Goal: Use online tool/utility: Utilize a website feature to perform a specific function

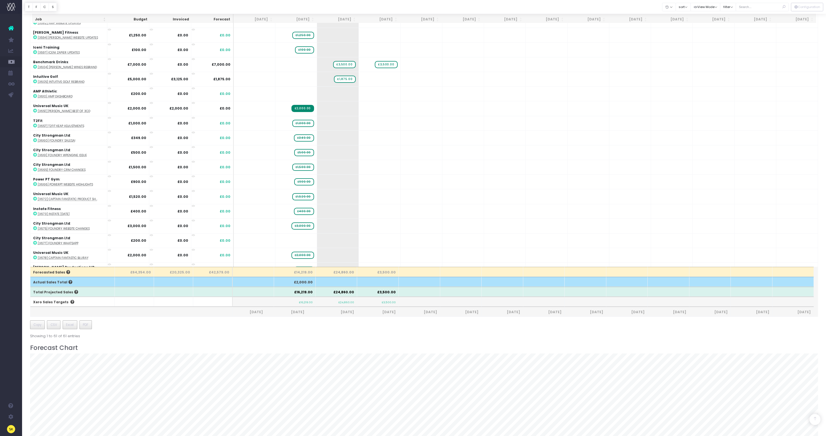
scroll to position [81, 0]
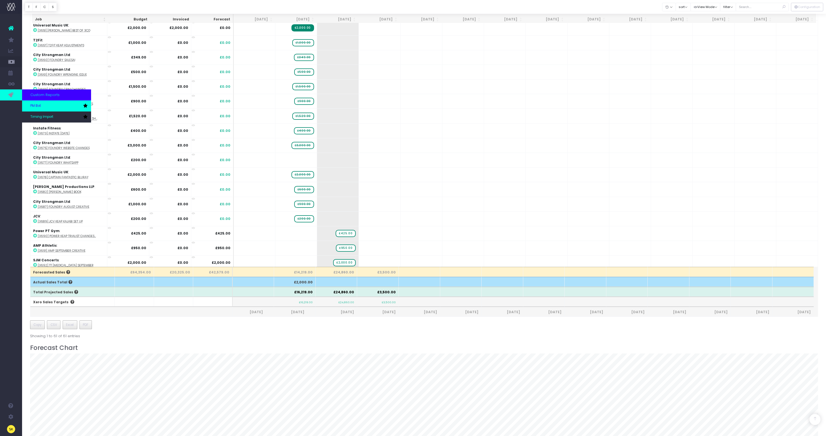
click at [34, 106] on span "PM Bot" at bounding box center [35, 105] width 10 height 5
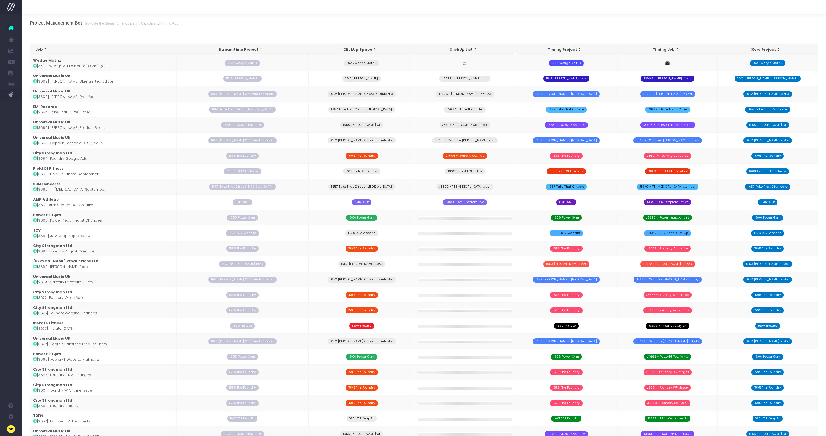
click at [66, 65] on td "Wedge Matrix [3700] WedgeMatrix Platform Change" at bounding box center [103, 62] width 146 height 15
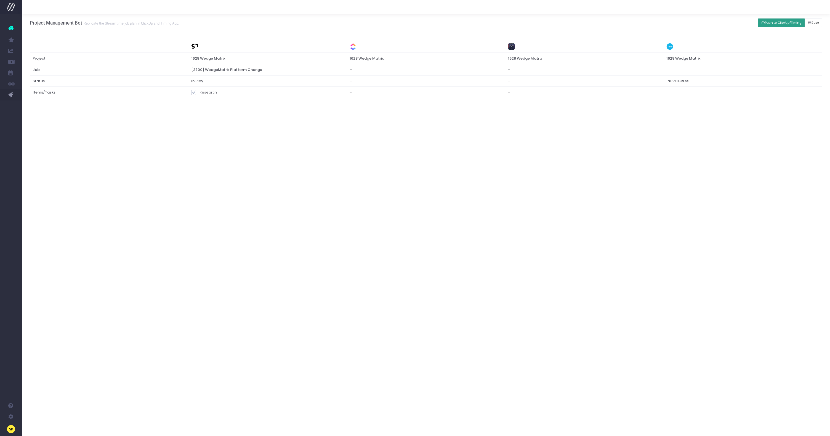
click at [783, 22] on button "Push to ClickUp/Timing" at bounding box center [781, 22] width 47 height 9
drag, startPoint x: 559, startPoint y: 92, endPoint x: 504, endPoint y: 93, distance: 54.9
click at [504, 93] on tr "Items/Tasks Research Research J3700 - Research" at bounding box center [426, 94] width 792 height 14
copy tr "J3700 - Research"
